Goal: Task Accomplishment & Management: Manage account settings

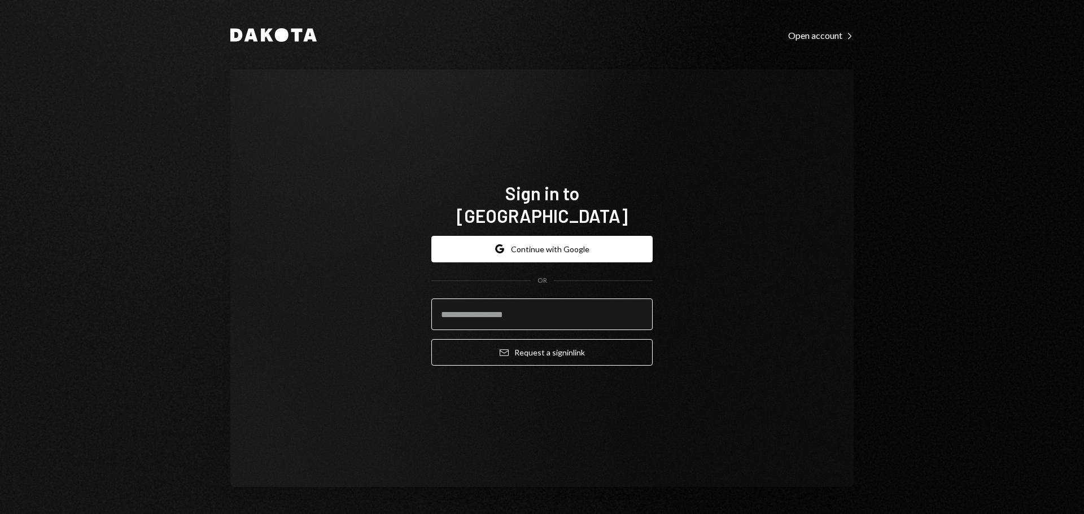
click at [559, 299] on input "email" at bounding box center [541, 315] width 221 height 32
click at [527, 304] on input "**********" at bounding box center [541, 315] width 221 height 32
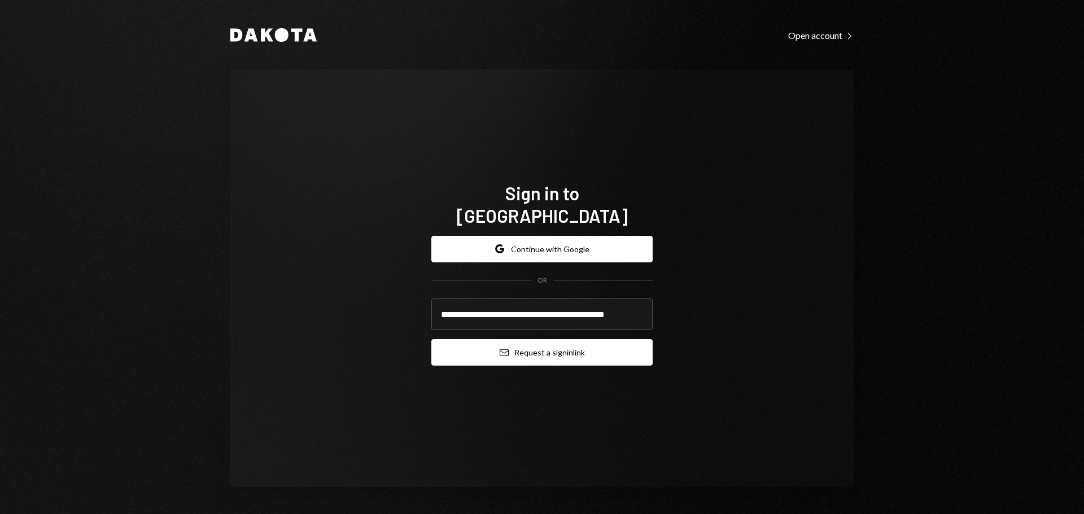
type input "**********"
click at [503, 347] on button "Email Request a sign in link" at bounding box center [541, 352] width 221 height 27
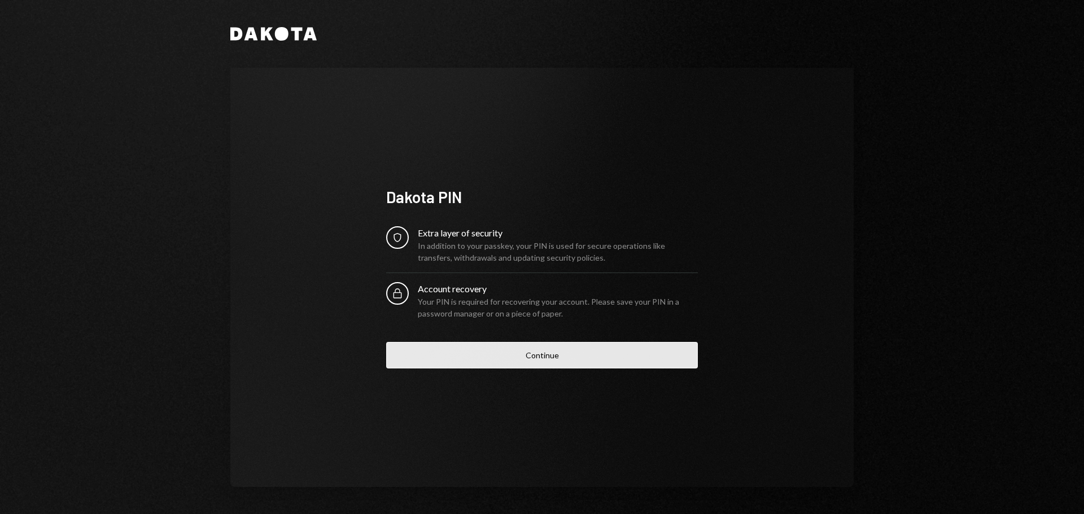
click at [477, 359] on button "Continue" at bounding box center [542, 355] width 312 height 27
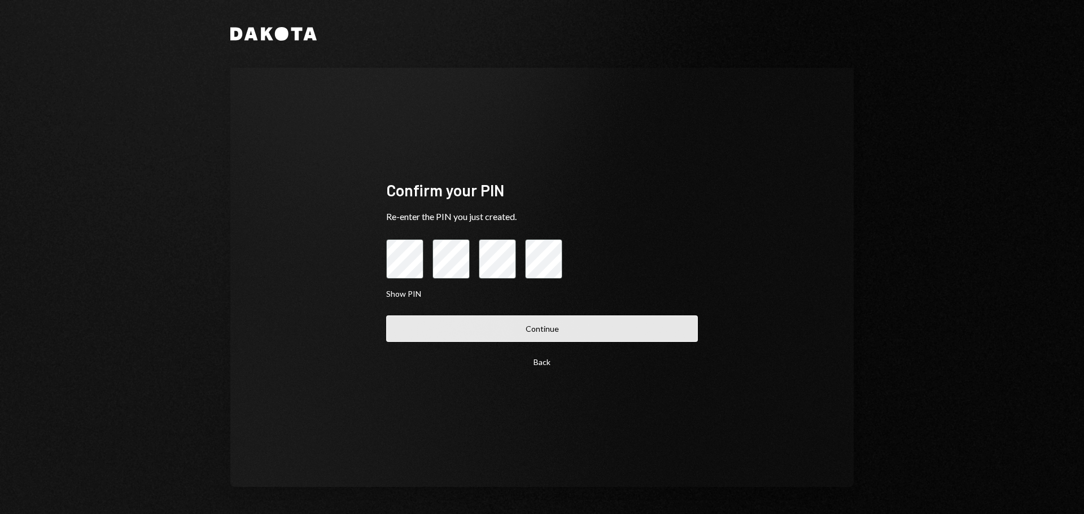
click at [468, 329] on button "Continue" at bounding box center [542, 328] width 312 height 27
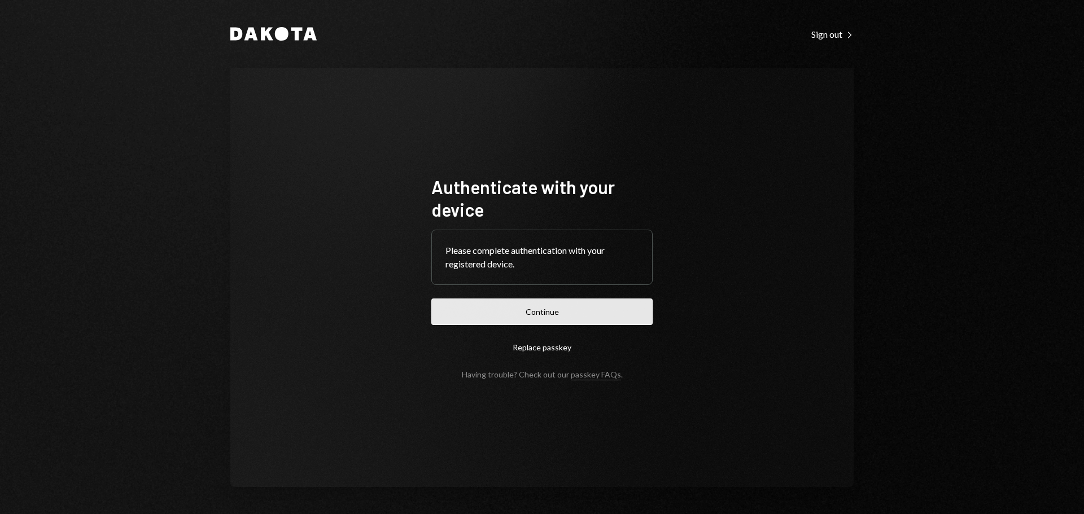
click at [501, 317] on button "Continue" at bounding box center [541, 312] width 221 height 27
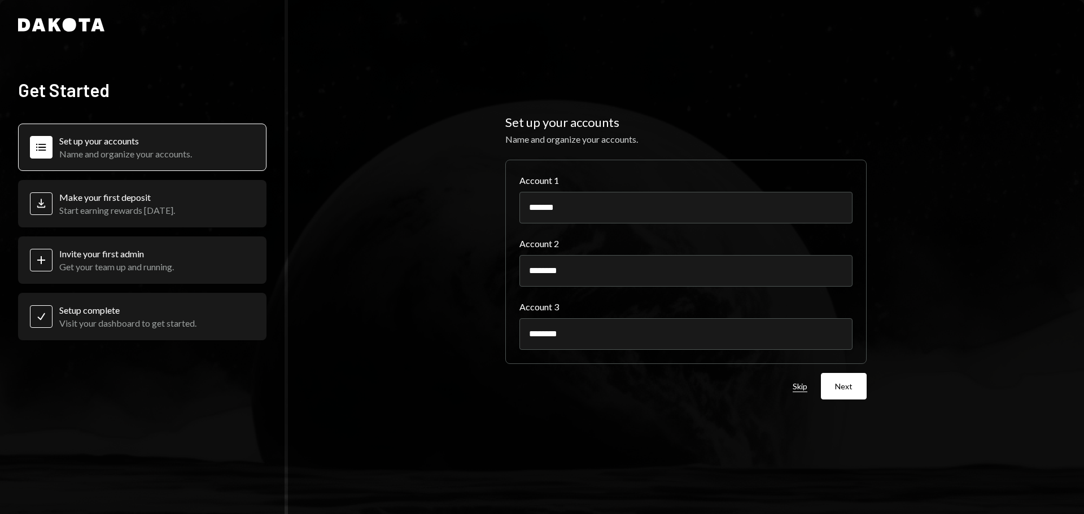
click at [805, 384] on button "Skip" at bounding box center [799, 387] width 15 height 11
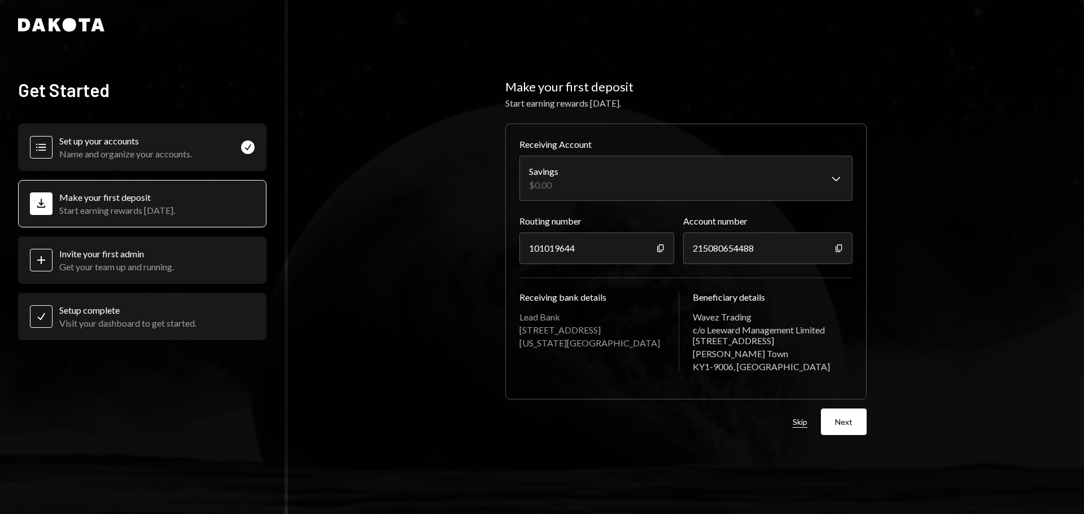
click at [795, 427] on button "Skip" at bounding box center [799, 422] width 15 height 11
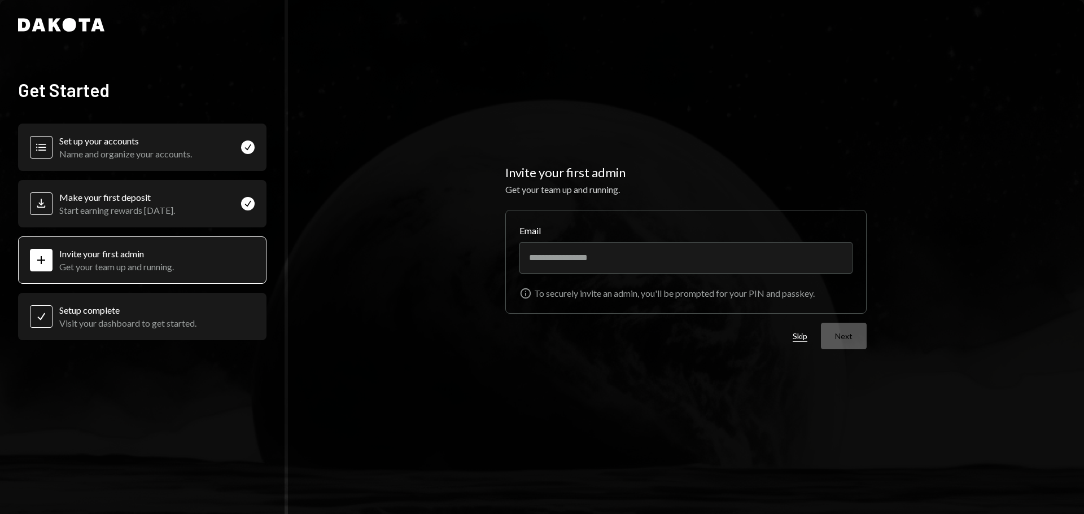
click at [798, 339] on button "Skip" at bounding box center [799, 336] width 15 height 11
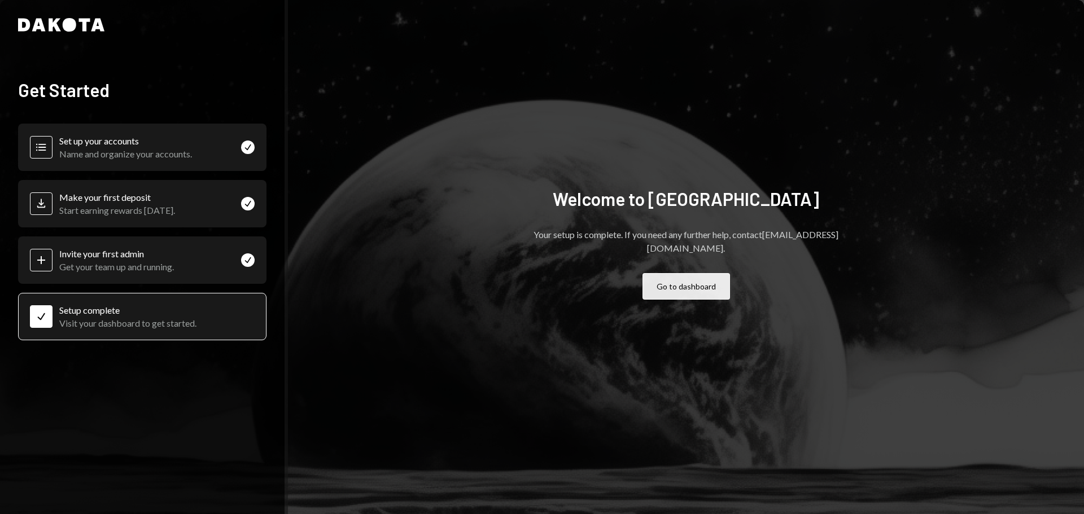
click at [698, 283] on button "Go to dashboard" at bounding box center [685, 286] width 87 height 27
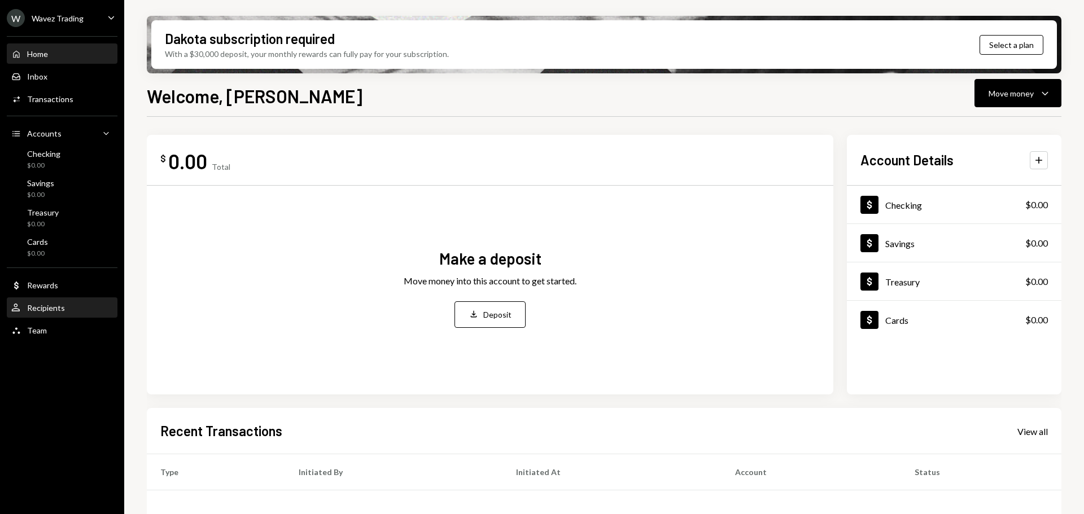
click at [47, 305] on div "Recipients" at bounding box center [46, 308] width 38 height 10
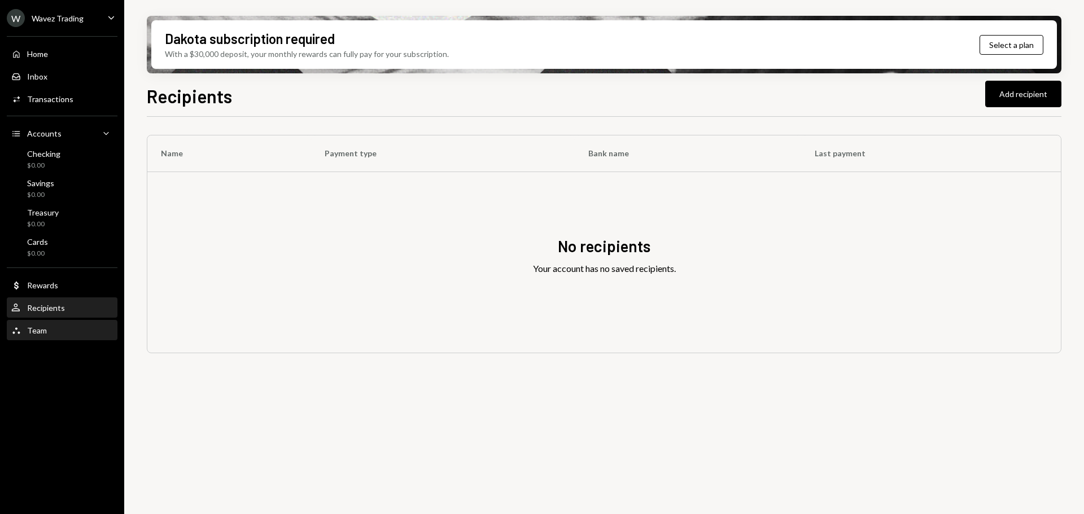
click at [43, 329] on div "Team" at bounding box center [37, 331] width 20 height 10
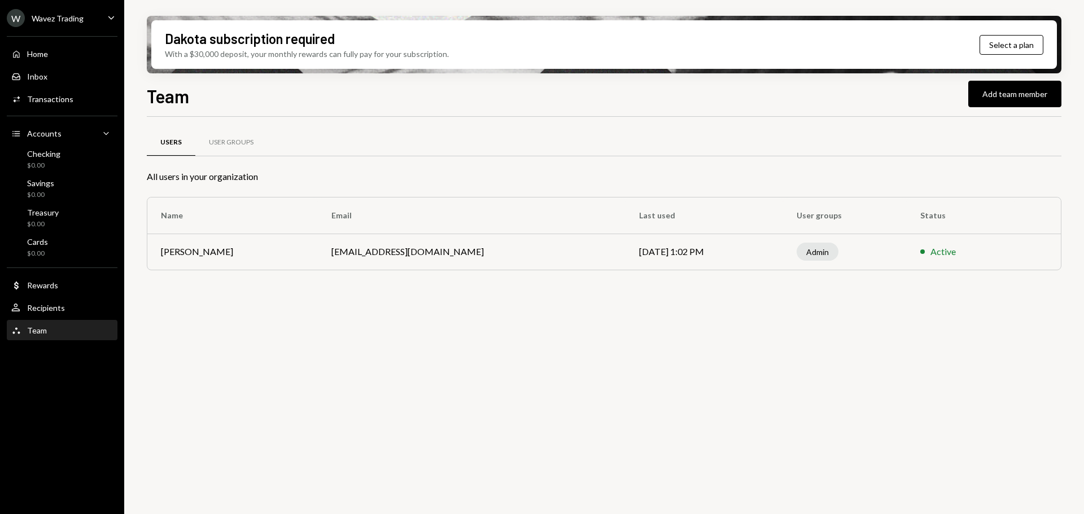
click at [377, 252] on td "[EMAIL_ADDRESS][DOMAIN_NAME]" at bounding box center [472, 252] width 308 height 36
click at [246, 139] on div "User Groups" at bounding box center [231, 143] width 45 height 10
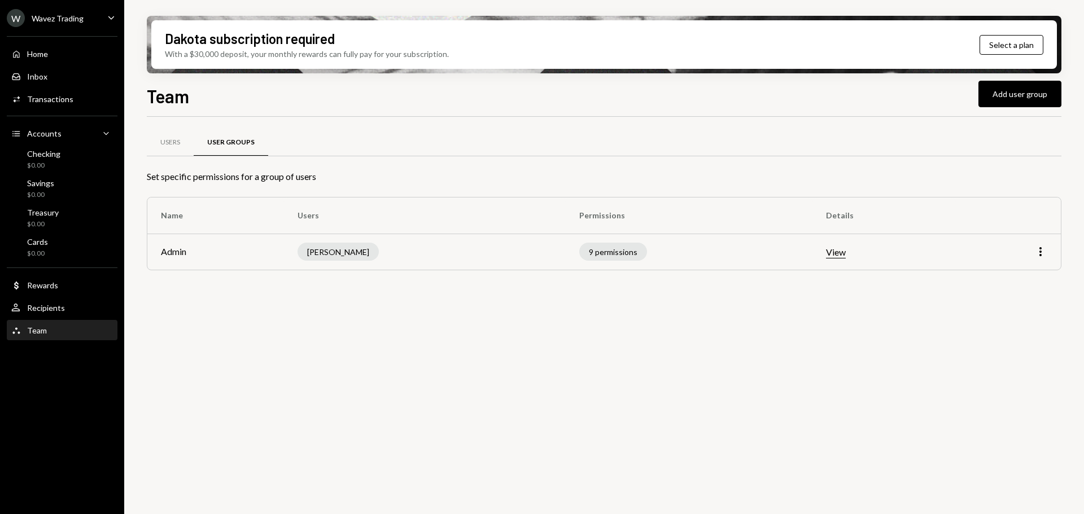
click at [835, 255] on button "View" at bounding box center [836, 253] width 20 height 12
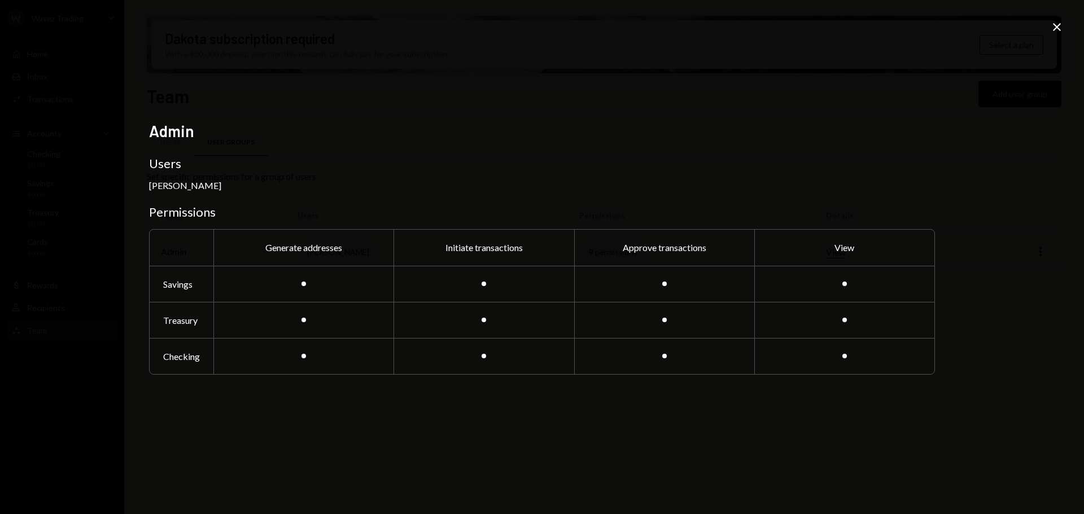
click at [347, 284] on div at bounding box center [303, 284] width 180 height 36
click at [1059, 24] on icon at bounding box center [1057, 27] width 8 height 8
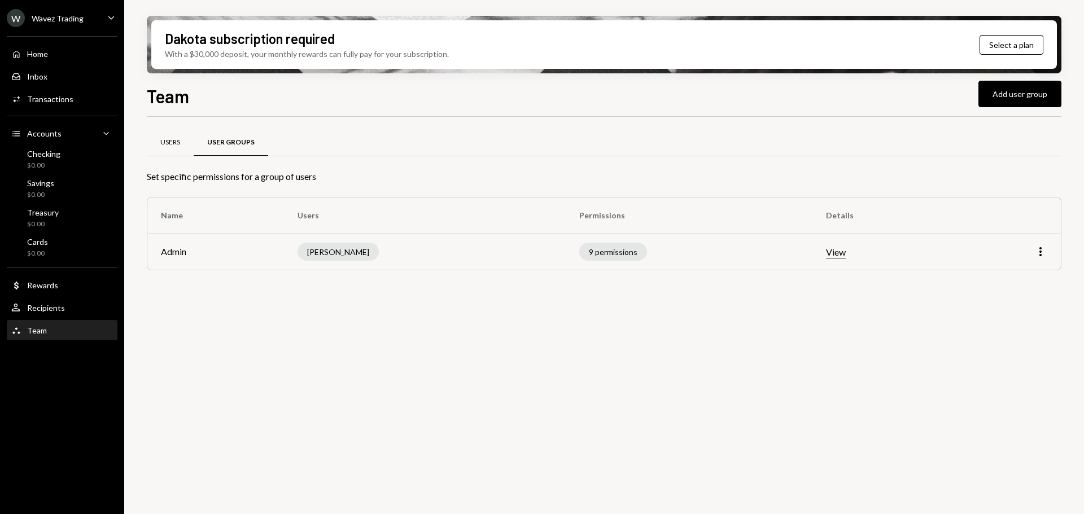
click at [177, 143] on div "Users" at bounding box center [170, 143] width 20 height 10
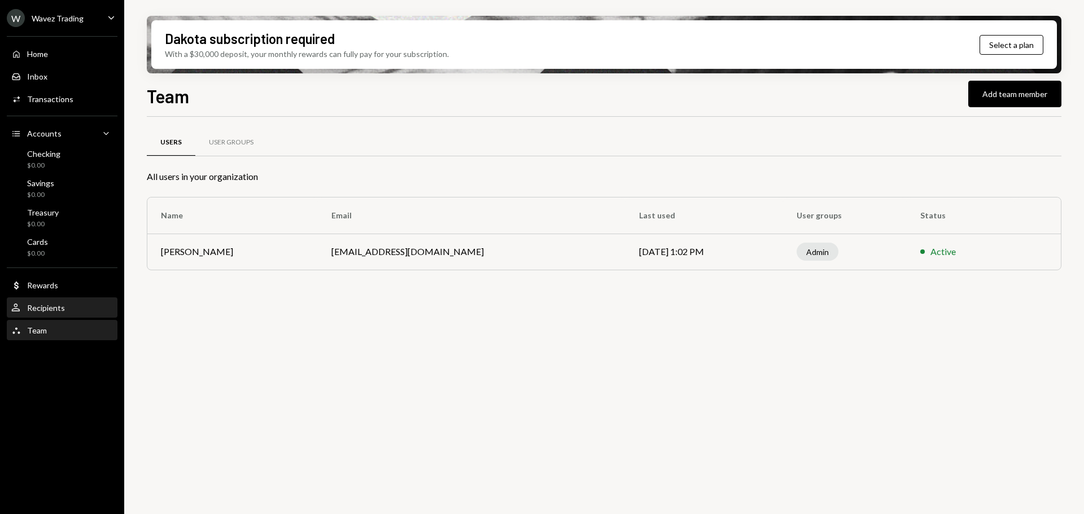
click at [63, 312] on div "Recipients" at bounding box center [46, 308] width 38 height 10
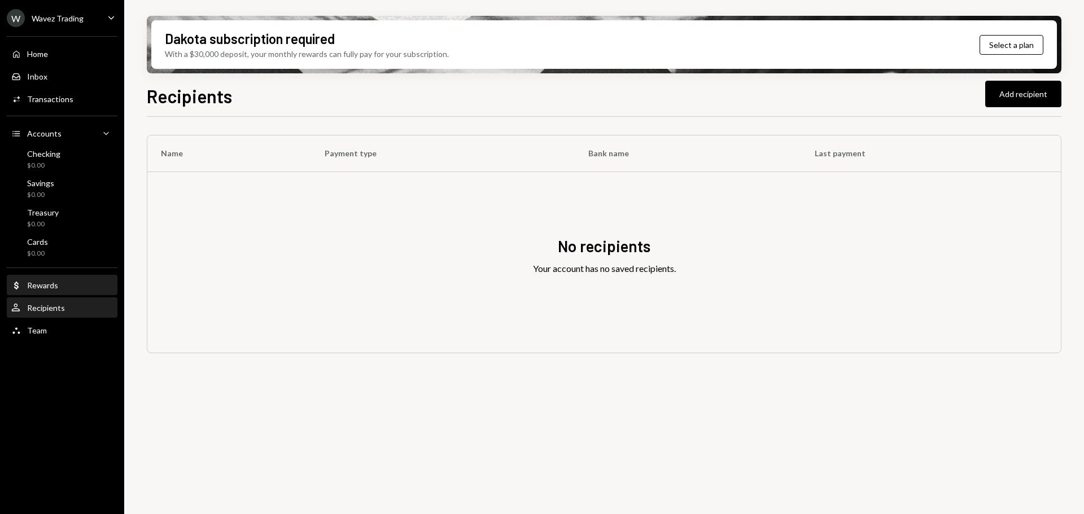
click at [68, 286] on div "Dollar Rewards" at bounding box center [62, 286] width 102 height 10
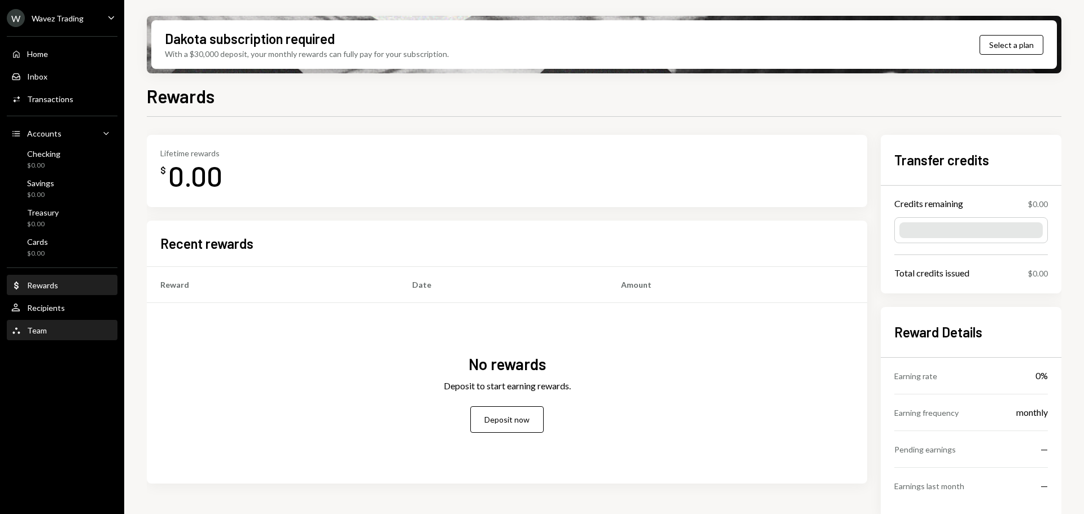
click at [52, 337] on div "Team Team" at bounding box center [62, 330] width 102 height 19
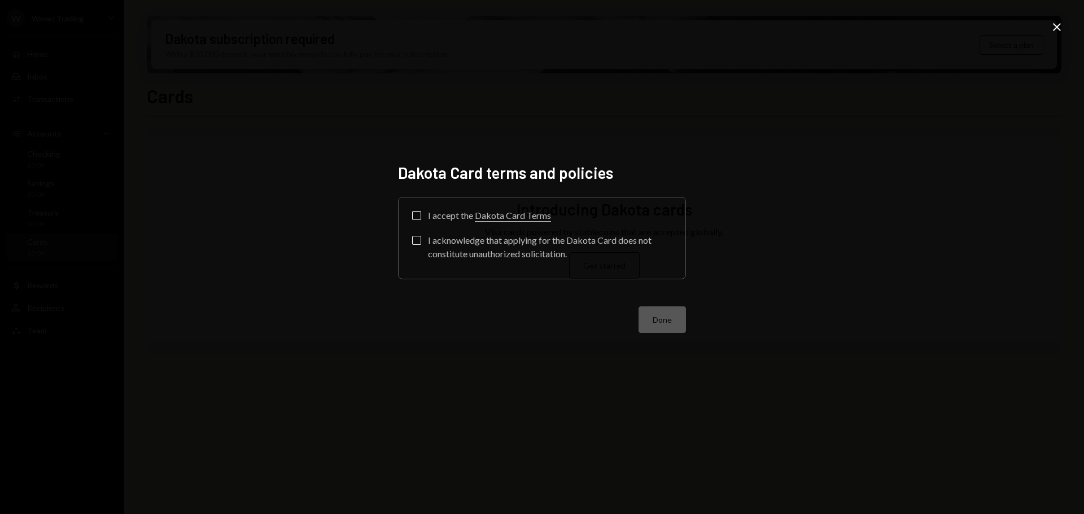
click at [423, 214] on label "I accept the Dakota Card Terms" at bounding box center [481, 216] width 139 height 11
click at [421, 214] on button "I accept the Dakota Card Terms" at bounding box center [416, 215] width 9 height 9
click at [423, 247] on label "I acknowledge that applying for the Dakota Card does not constitute unauthorize…" at bounding box center [542, 248] width 260 height 25
click at [421, 245] on button "I acknowledge that applying for the Dakota Card does not constitute unauthorize…" at bounding box center [416, 240] width 9 height 9
click at [664, 318] on button "Done" at bounding box center [661, 319] width 47 height 27
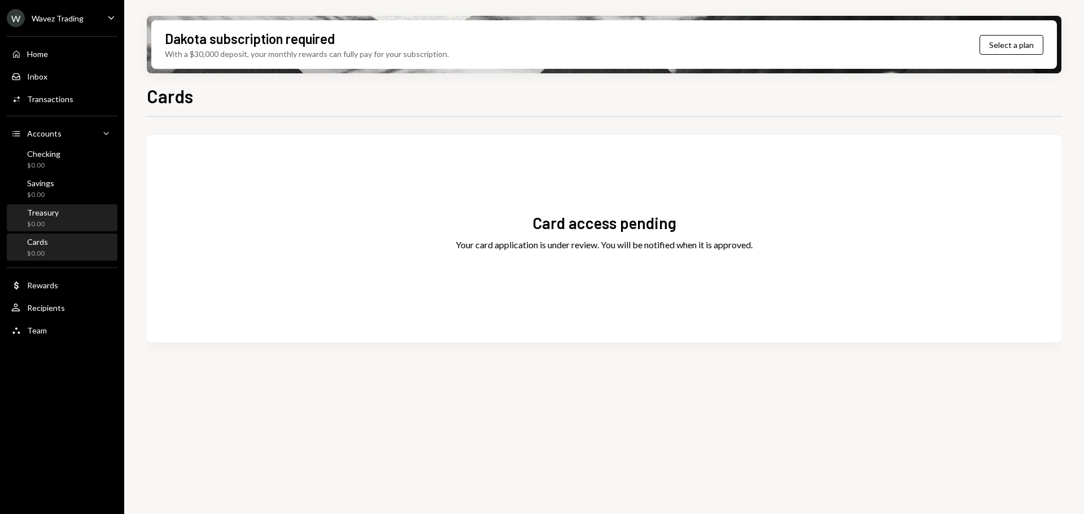
click at [51, 226] on div "$0.00" at bounding box center [43, 225] width 32 height 10
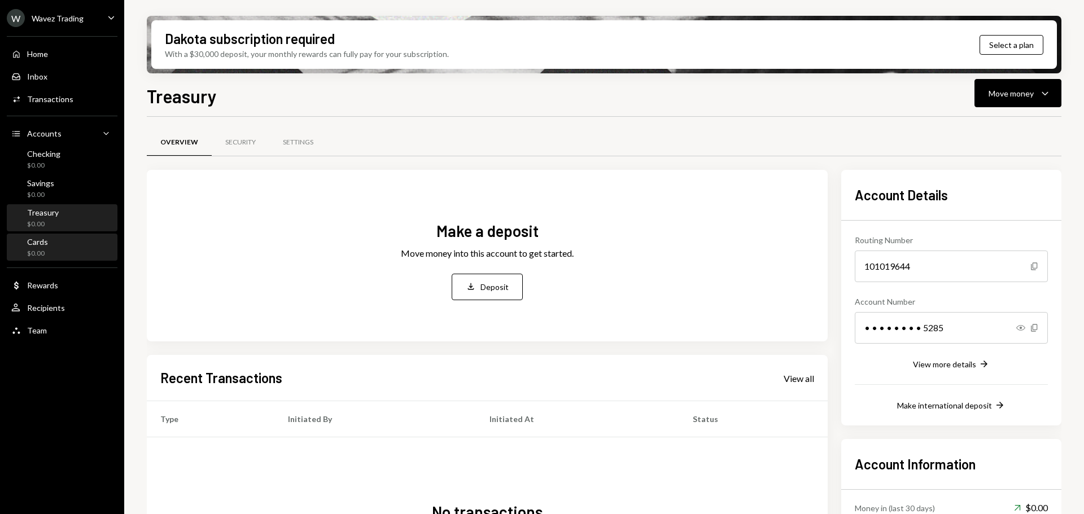
click at [56, 254] on div "Cards $0.00" at bounding box center [62, 247] width 102 height 21
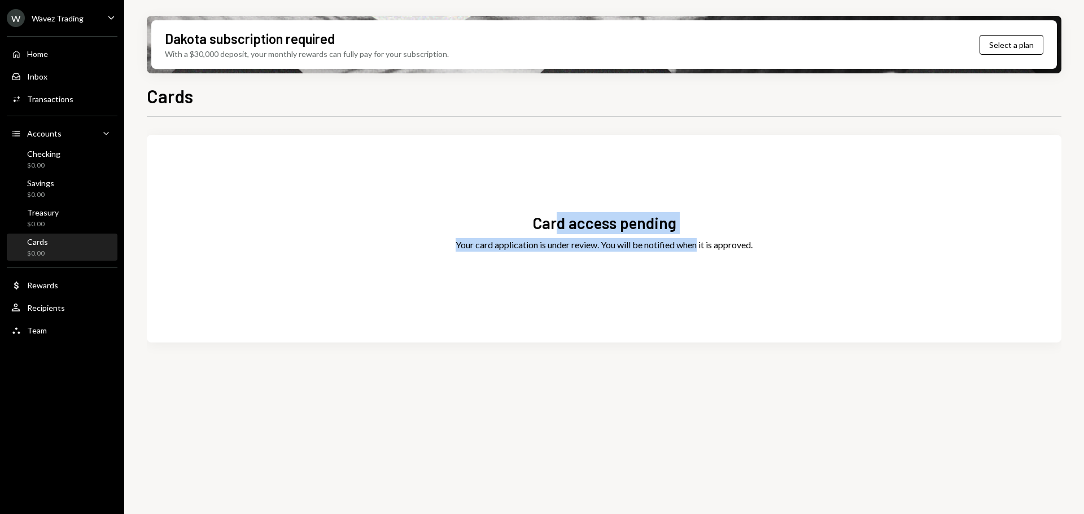
drag, startPoint x: 699, startPoint y: 229, endPoint x: 559, endPoint y: 220, distance: 139.7
click at [559, 220] on div "Card access pending Your card application is under review. You will be notified…" at bounding box center [604, 238] width 914 height 181
click at [511, 282] on div "Card access pending Your card application is under review. You will be notified…" at bounding box center [604, 238] width 914 height 181
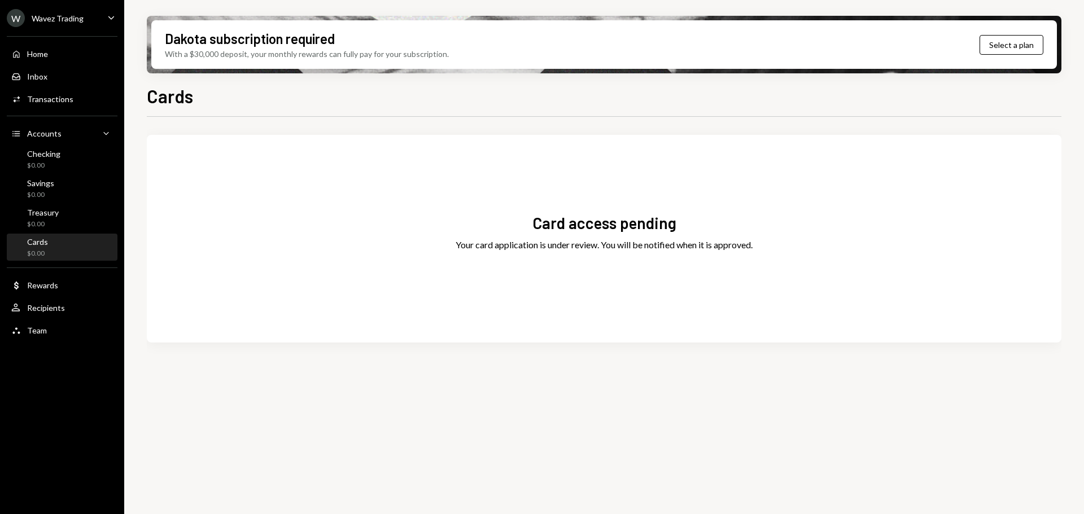
click at [553, 226] on div "Card access pending" at bounding box center [604, 223] width 144 height 22
